Goal: Task Accomplishment & Management: Manage account settings

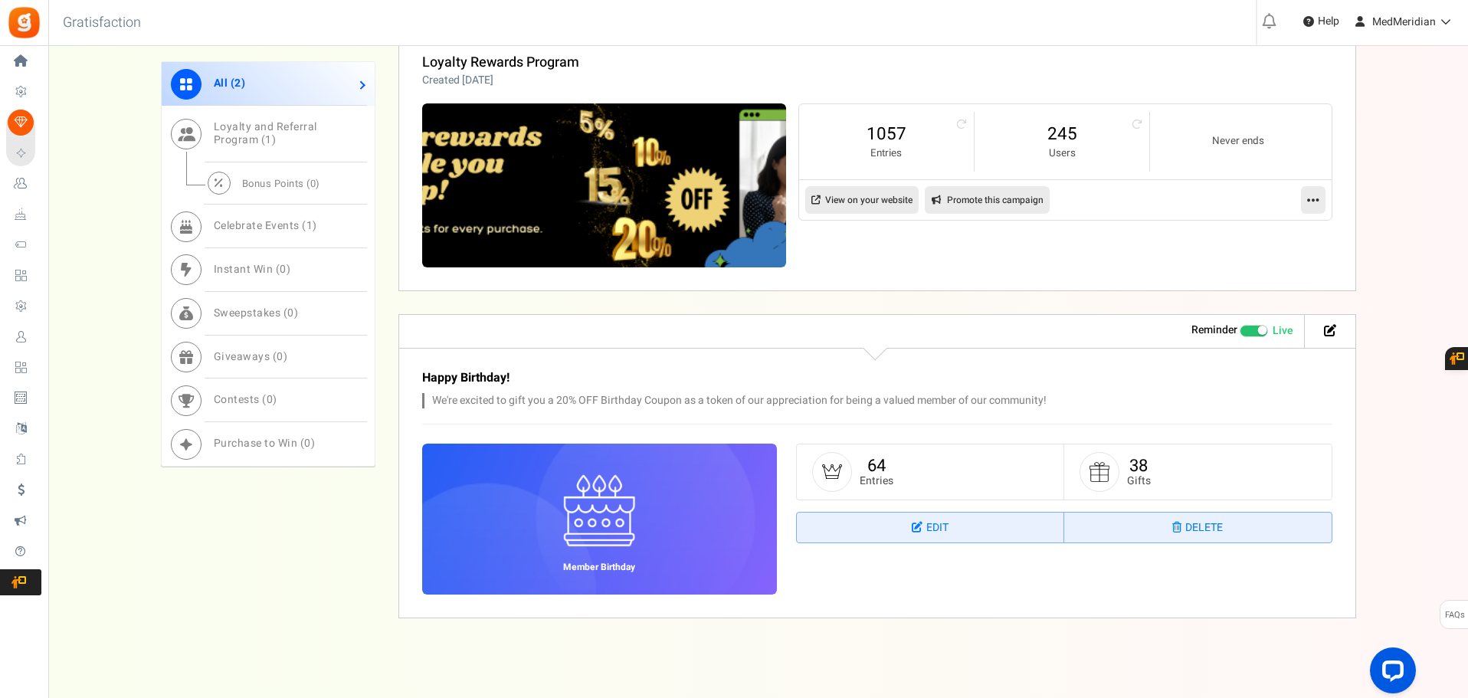
scroll to position [865, 0]
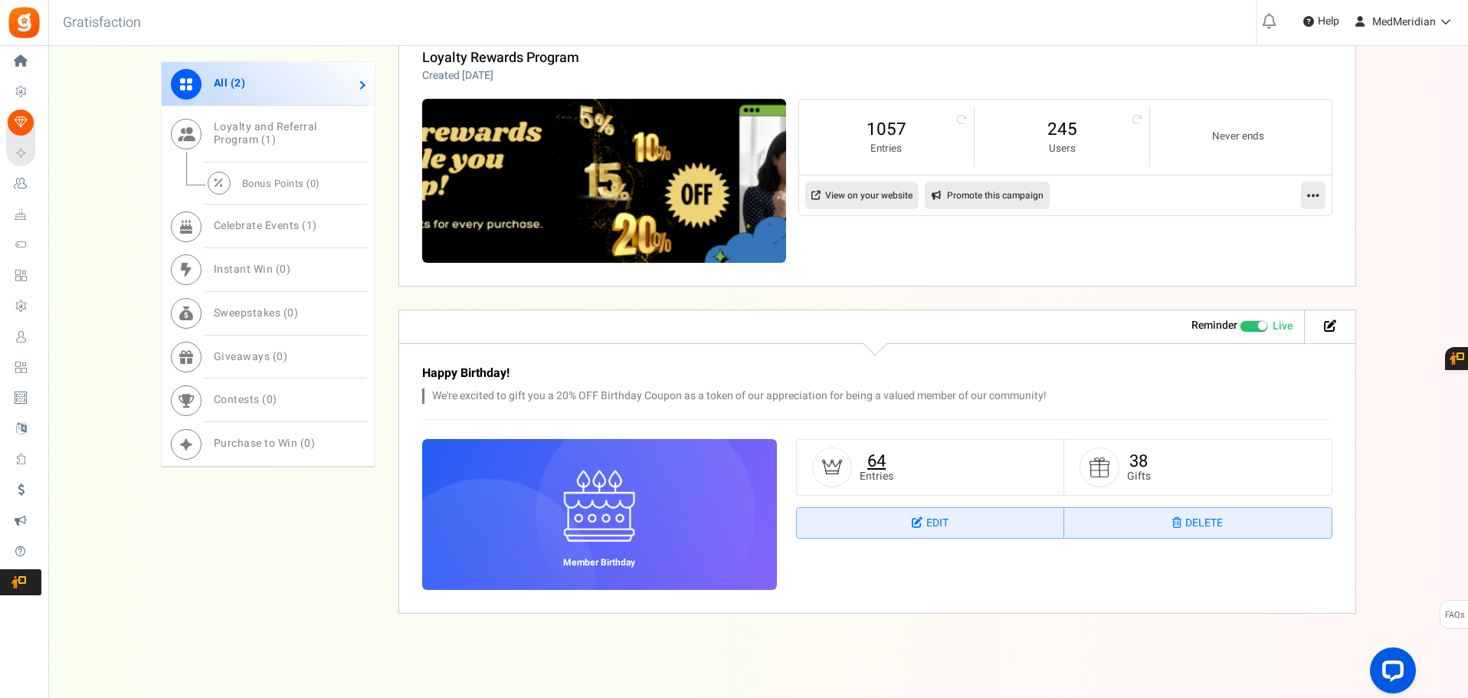
click at [882, 459] on link "64" at bounding box center [876, 461] width 18 height 25
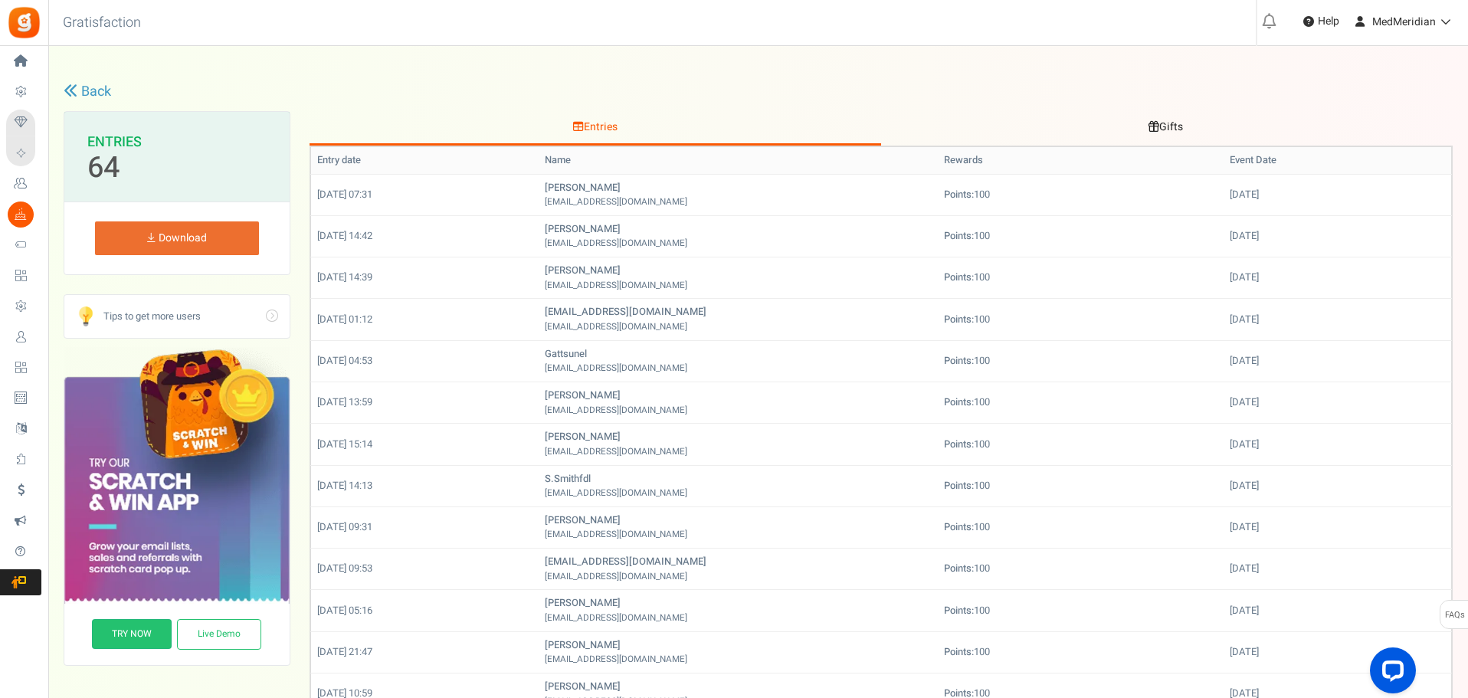
click at [72, 82] on link "Back" at bounding box center [87, 92] width 47 height 20
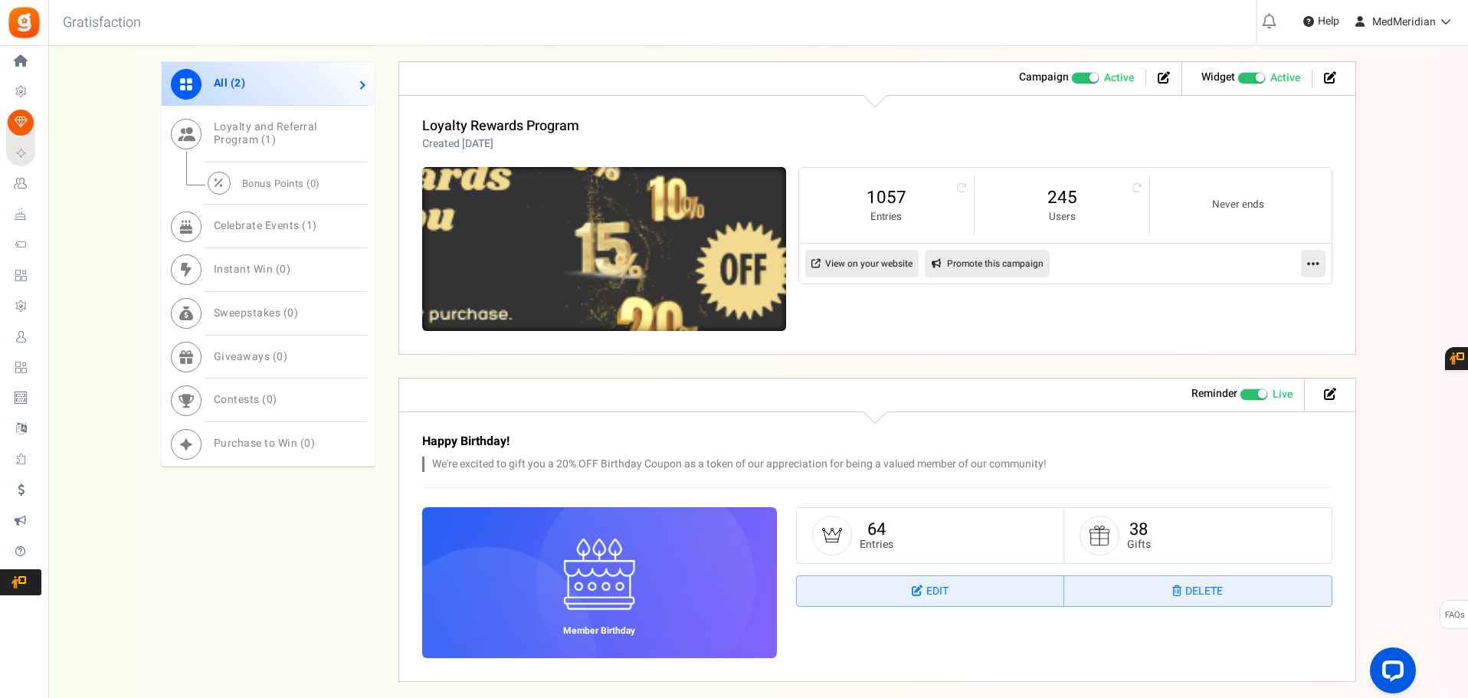
scroll to position [866, 0]
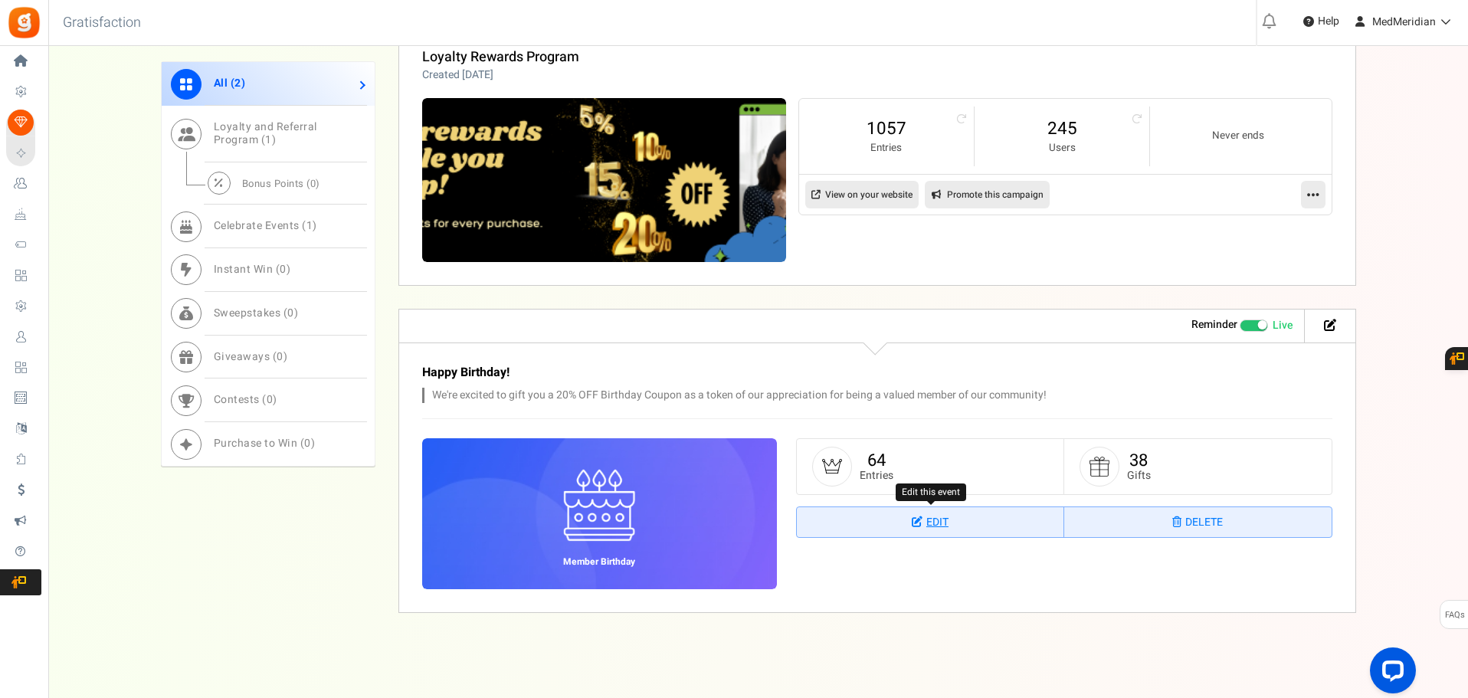
click at [1011, 511] on link "Edit" at bounding box center [930, 522] width 267 height 31
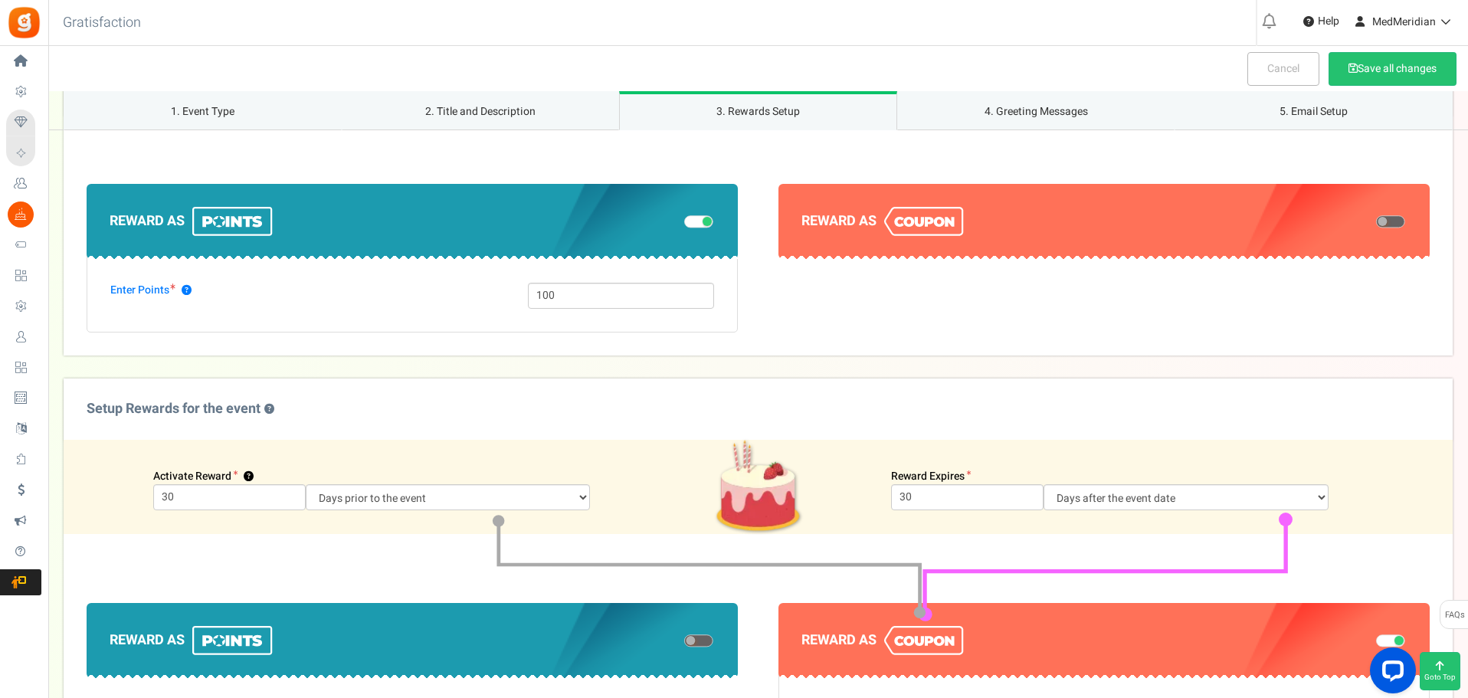
scroll to position [722, 0]
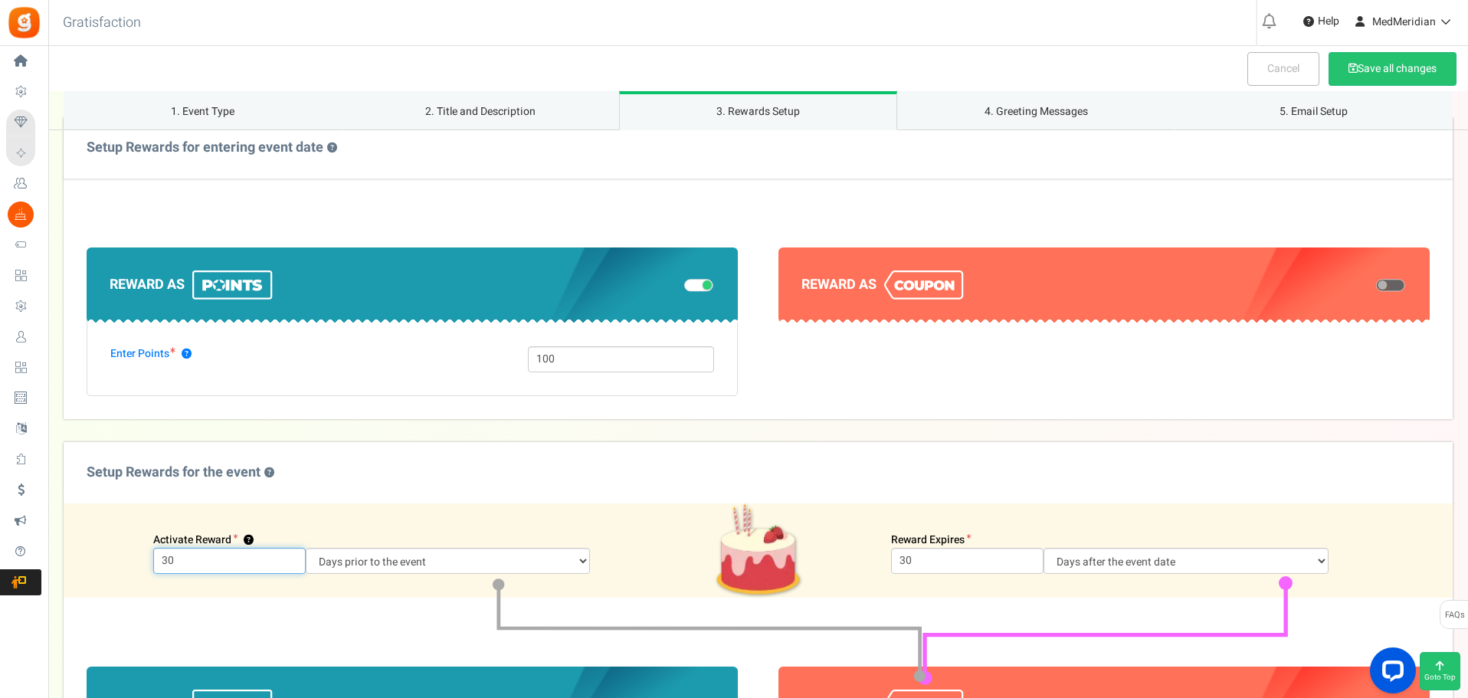
click at [210, 565] on input "30" at bounding box center [229, 561] width 152 height 26
click at [170, 558] on input "30" at bounding box center [229, 561] width 152 height 26
drag, startPoint x: 175, startPoint y: 560, endPoint x: 142, endPoint y: 561, distance: 32.2
click at [142, 561] on div "30" at bounding box center [229, 561] width 175 height 26
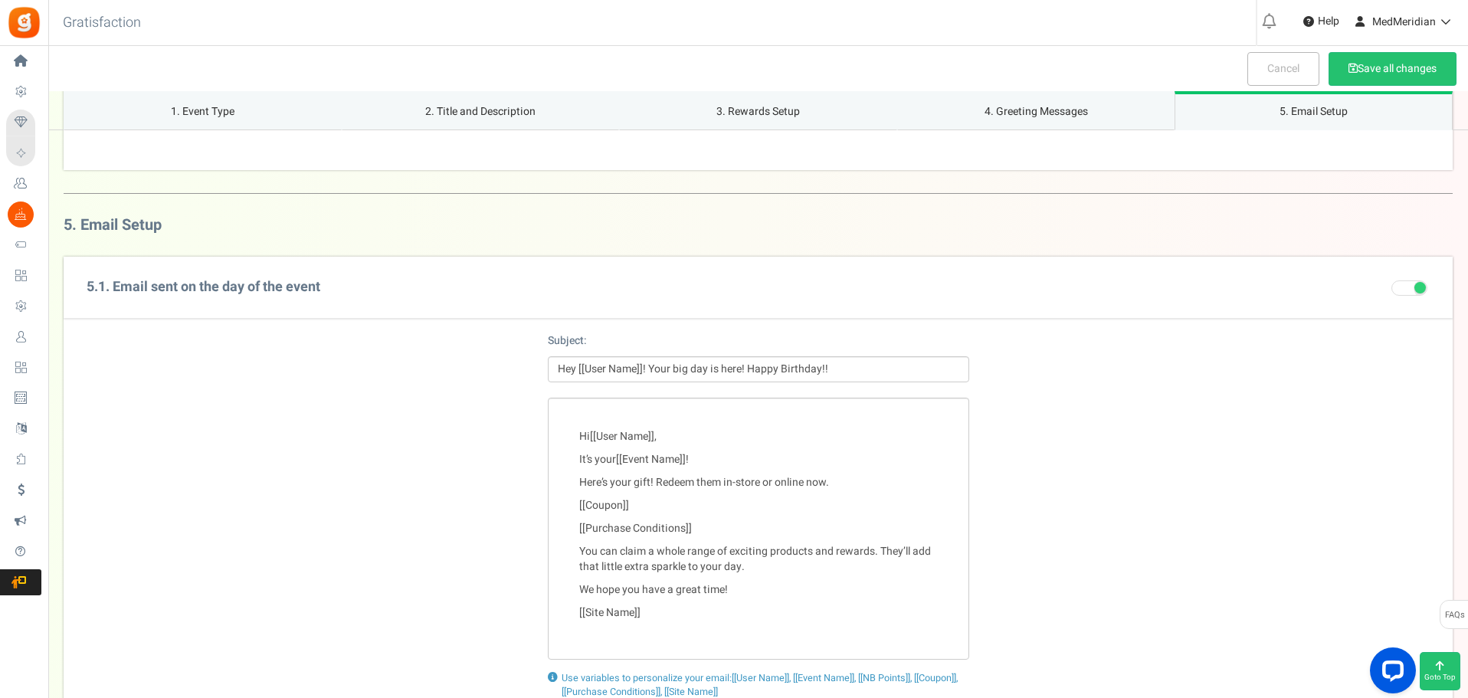
scroll to position [2407, 0]
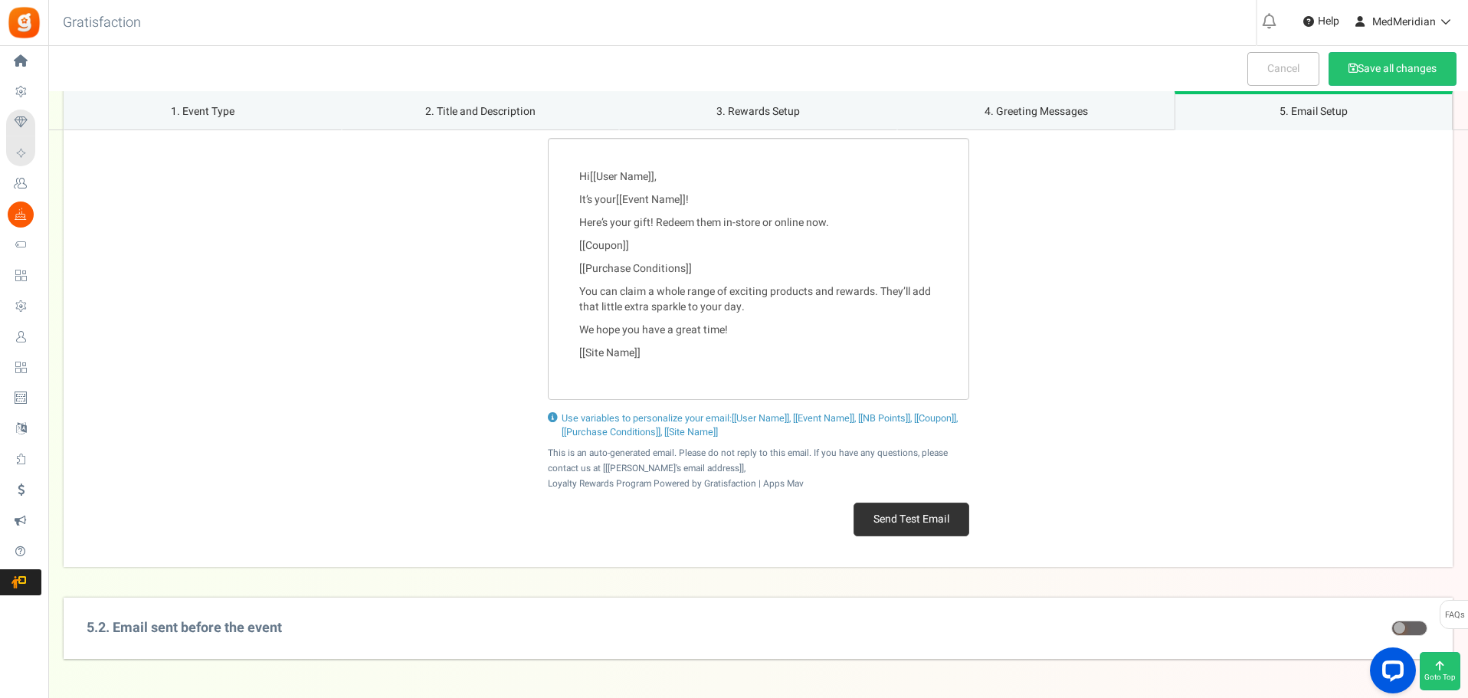
type input "5"
click at [1337, 87] on nav "Cancel Save all changes" at bounding box center [758, 68] width 1419 height 45
click at [1342, 79] on button "Save all changes" at bounding box center [1392, 69] width 128 height 34
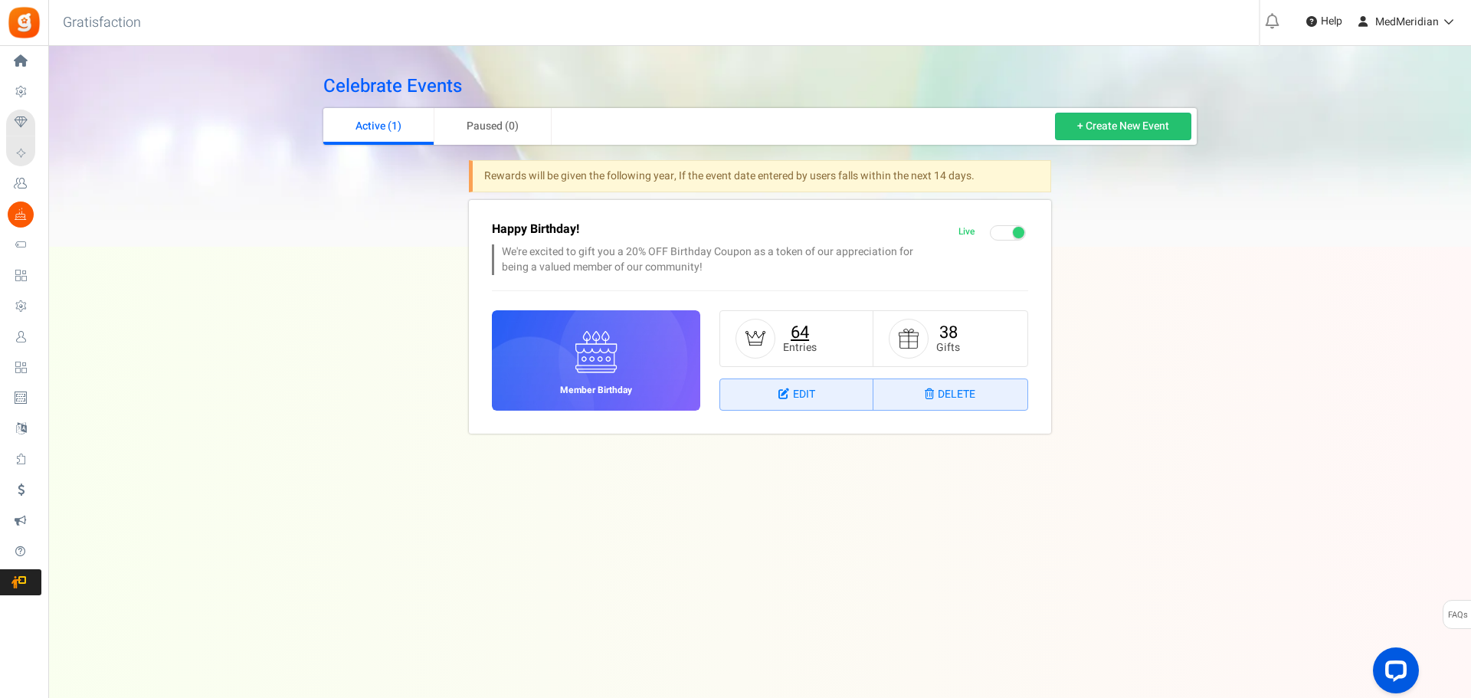
click at [799, 327] on link "64" at bounding box center [800, 332] width 18 height 25
